Goal: Transaction & Acquisition: Obtain resource

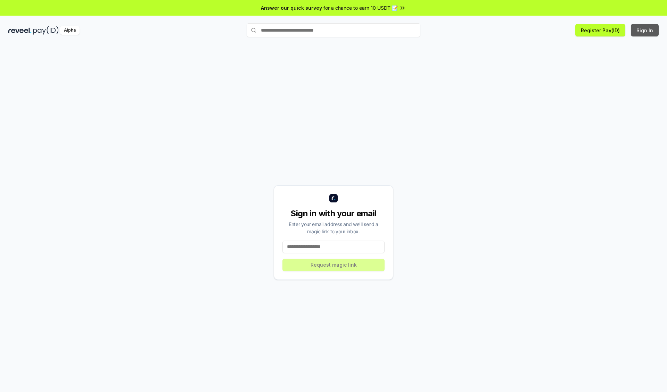
click at [645, 30] on button "Sign In" at bounding box center [645, 30] width 28 height 13
type input "**********"
click at [333, 265] on button "Request magic link" at bounding box center [333, 265] width 102 height 13
